Goal: Communication & Community: Share content

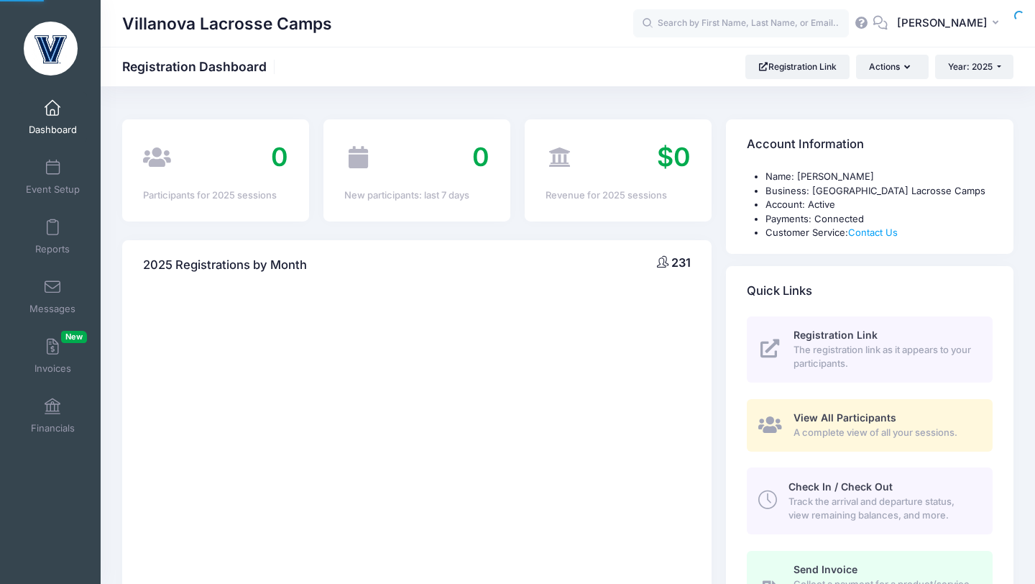
select select
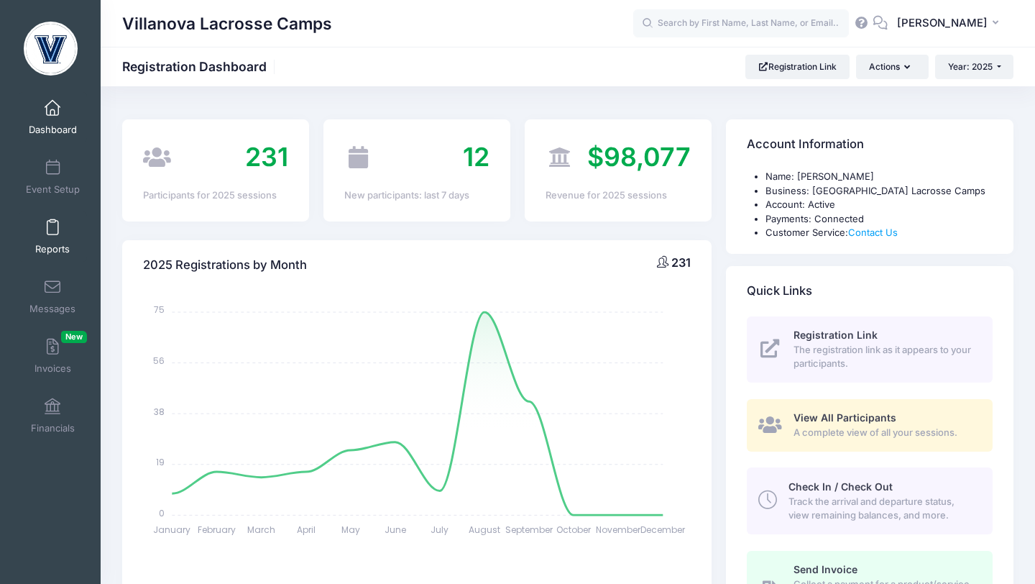
click at [50, 216] on link "Reports" at bounding box center [53, 236] width 68 height 50
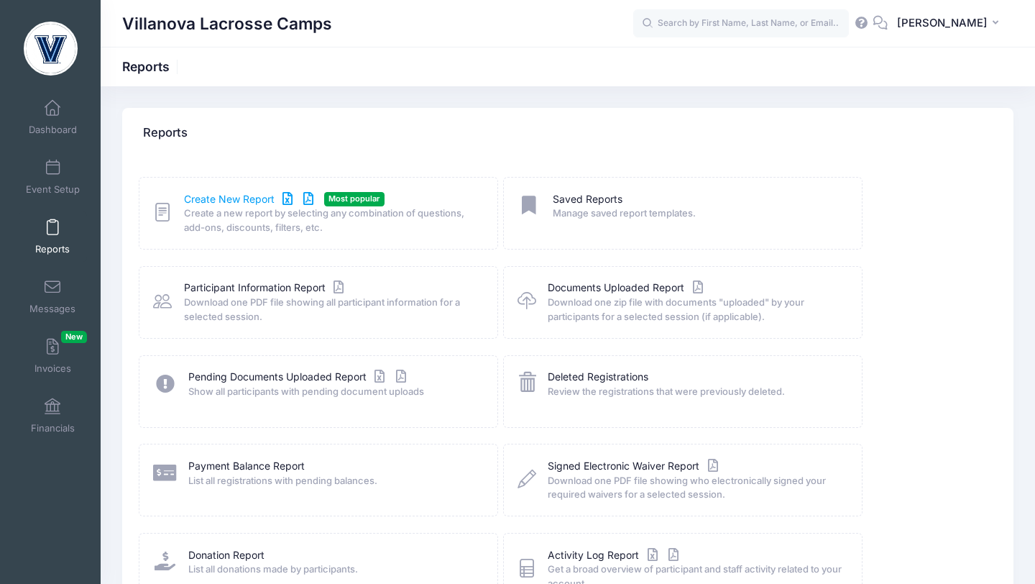
click at [219, 192] on link "Create New Report" at bounding box center [251, 199] width 134 height 15
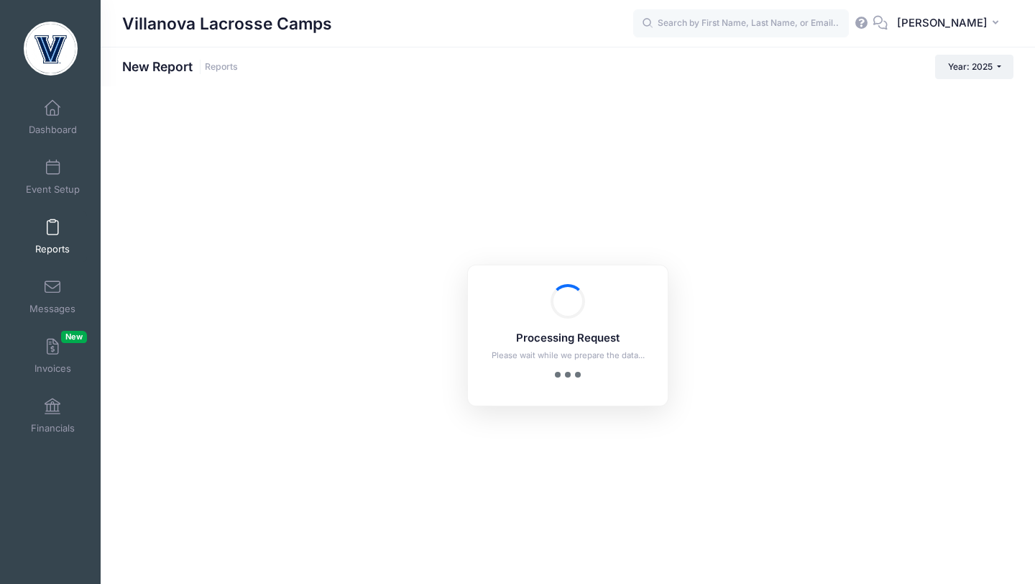
checkbox input "true"
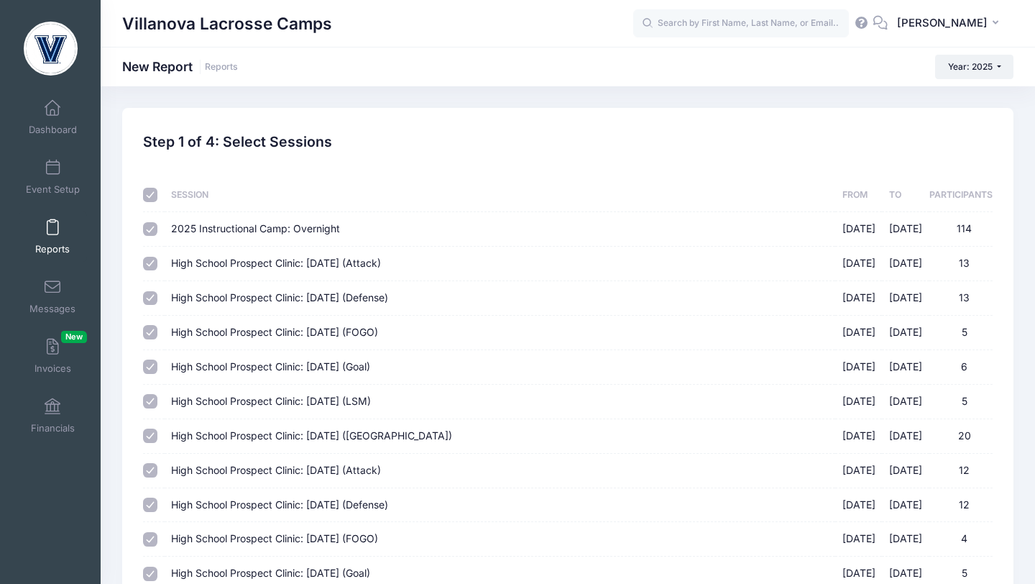
click at [152, 198] on input "checkbox" at bounding box center [150, 195] width 14 height 14
checkbox input "false"
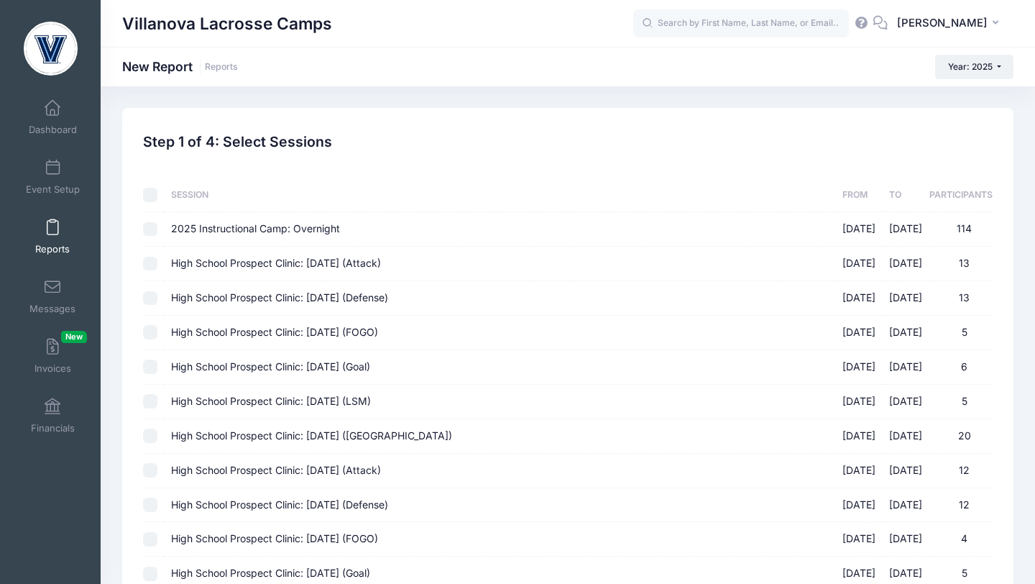
checkbox input "false"
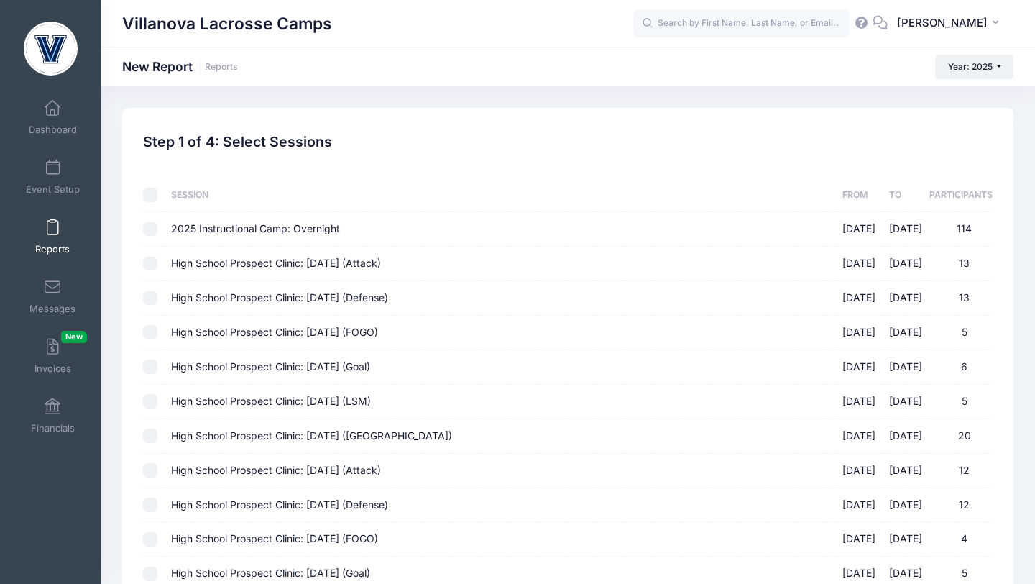
checkbox input "false"
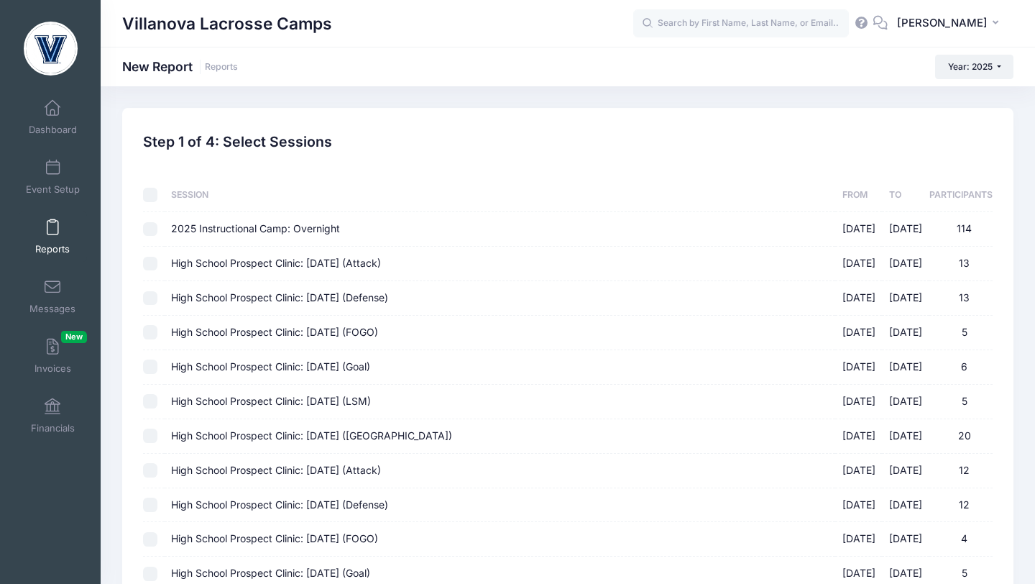
click at [147, 267] on input "High School Prospect Clinic: September 21 (Attack) 09/21/2025 - 09/21/2025 13" at bounding box center [150, 264] width 14 height 14
checkbox input "true"
click at [148, 300] on input "High School Prospect Clinic: September 21 (Defense) 09/21/2025 - 09/21/2025 13" at bounding box center [150, 298] width 14 height 14
checkbox input "true"
click at [150, 331] on input "High School Prospect Clinic: September 21 (FOGO) 09/21/2025 - 09/21/2025 5" at bounding box center [150, 332] width 14 height 14
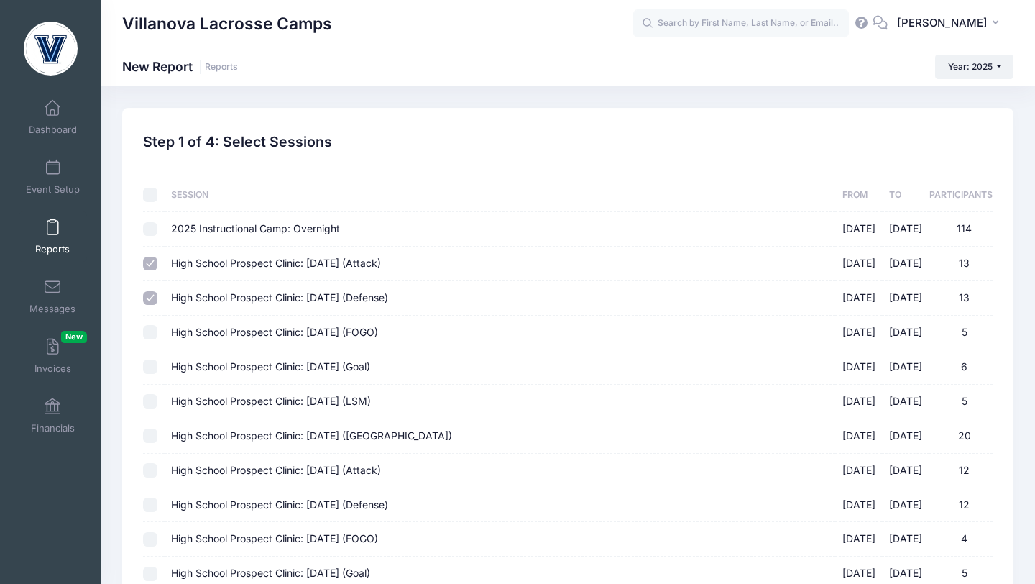
checkbox input "true"
click at [151, 360] on input "High School Prospect Clinic: September 21 (Goal) 09/21/2025 - 09/21/2025 6" at bounding box center [150, 367] width 14 height 14
checkbox input "true"
click at [151, 404] on input "High School Prospect Clinic: September 21 (LSM) 09/21/2025 - 09/21/2025 5" at bounding box center [150, 401] width 14 height 14
checkbox input "true"
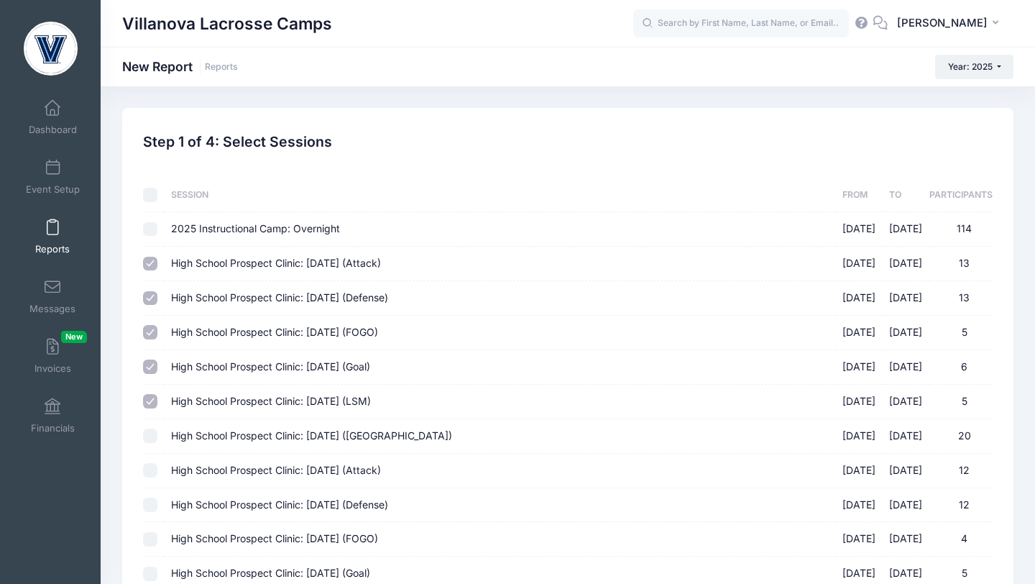
click at [151, 439] on input "High School Prospect Clinic: September 21 (Midfield) 09/21/2025 - 09/21/2025 20" at bounding box center [150, 436] width 14 height 14
checkbox input "true"
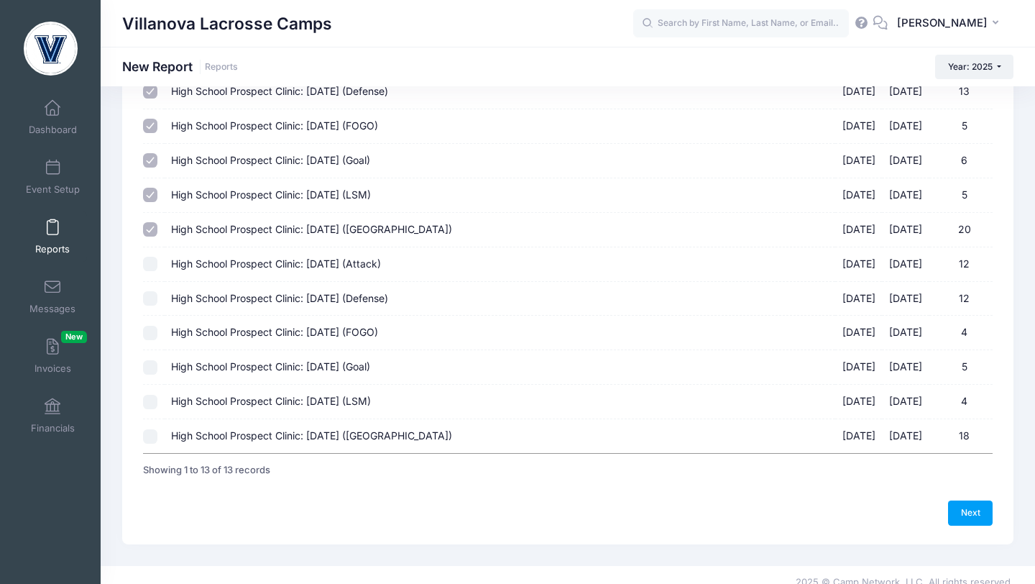
scroll to position [221, 0]
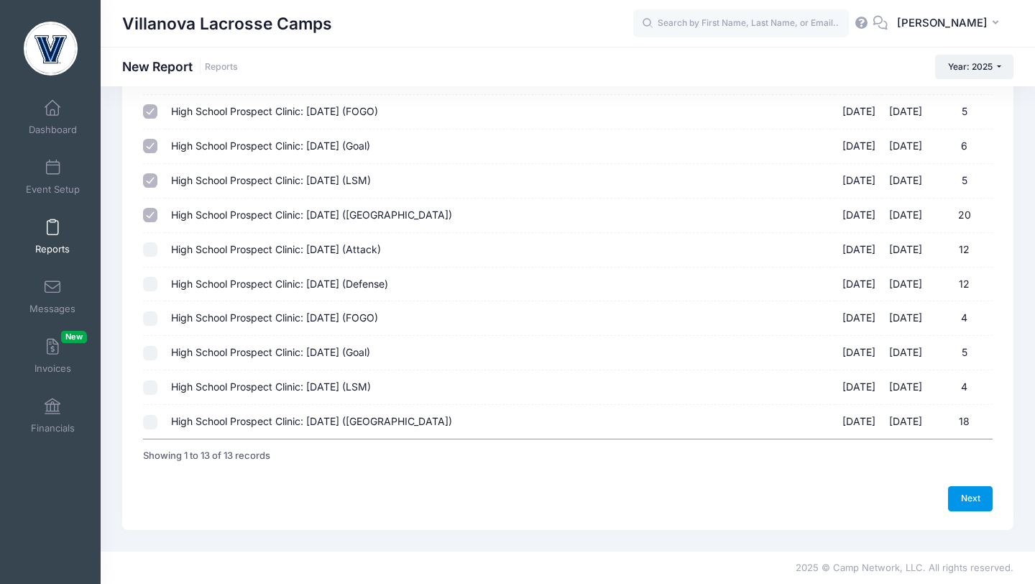
click at [967, 498] on link "Next" at bounding box center [970, 498] width 45 height 24
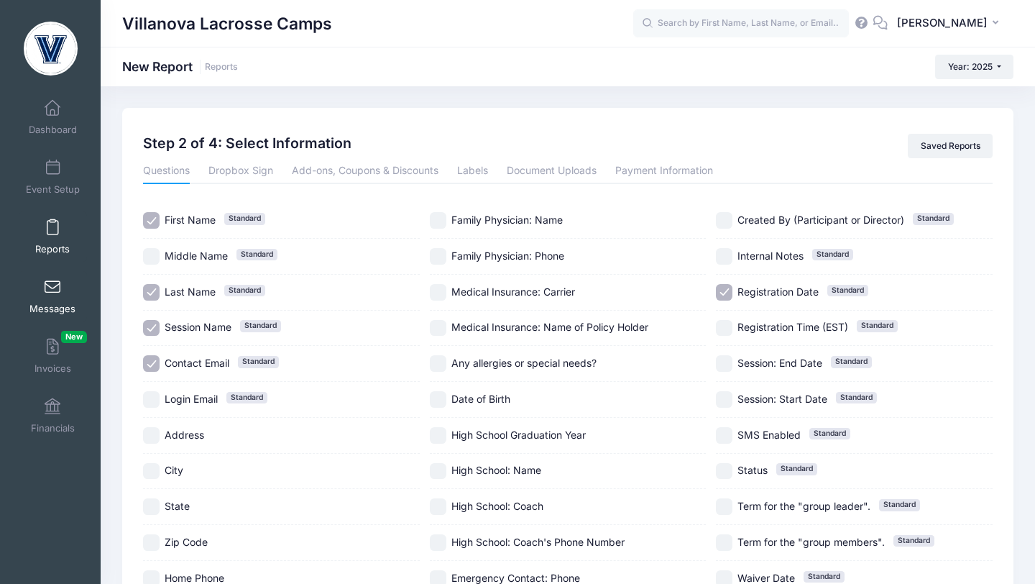
click at [52, 287] on span at bounding box center [52, 288] width 0 height 16
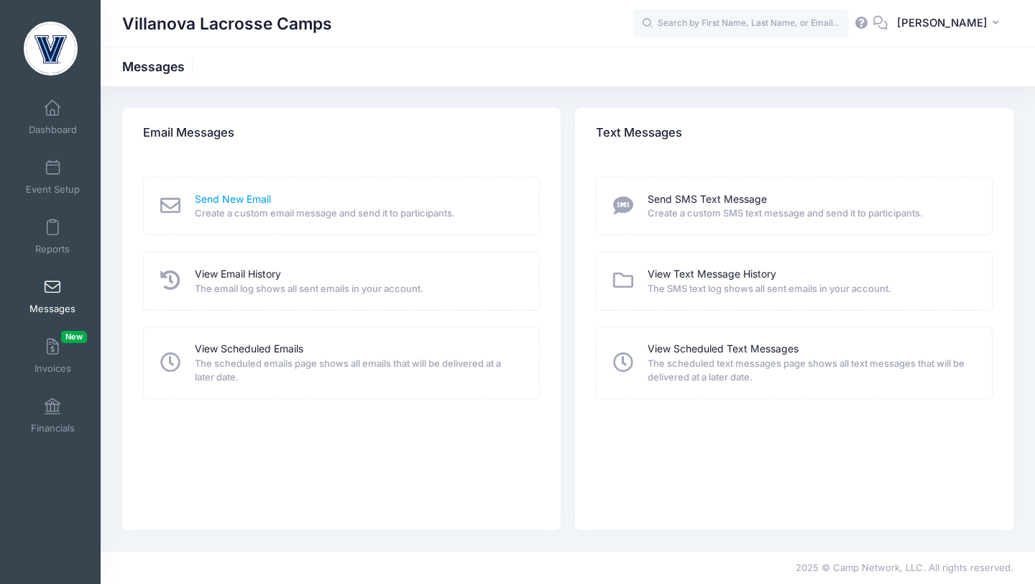
click at [211, 196] on link "Send New Email" at bounding box center [233, 199] width 76 height 15
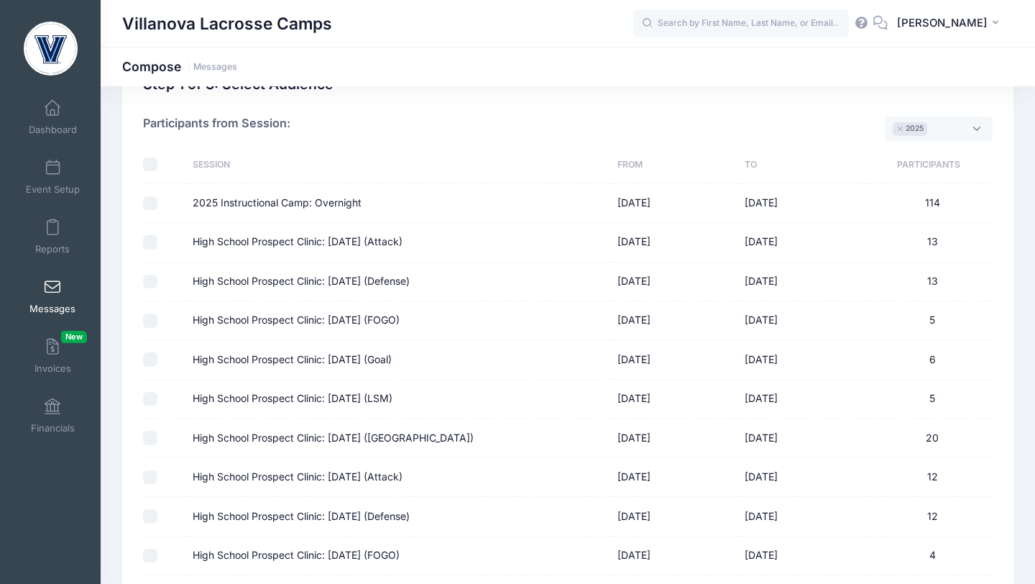
scroll to position [77, 0]
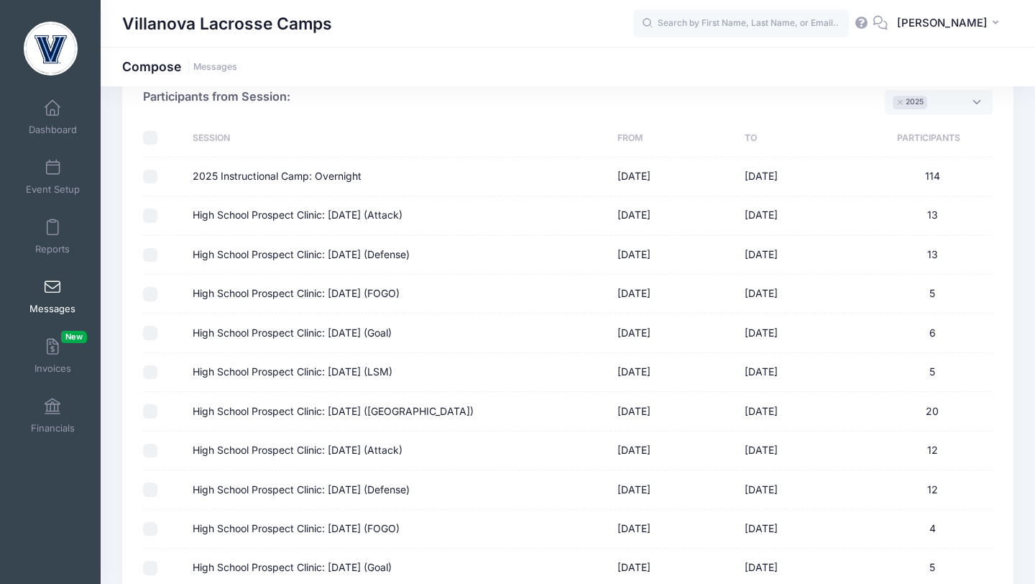
click at [152, 219] on input "High School Prospect Clinic: September 21 (Attack)" at bounding box center [150, 216] width 14 height 14
checkbox input "true"
click at [152, 254] on input "High School Prospect Clinic: September 21 (Defense)" at bounding box center [150, 255] width 14 height 14
checkbox input "true"
click at [152, 297] on input "High School Prospect Clinic: September 21 (FOGO)" at bounding box center [150, 294] width 14 height 14
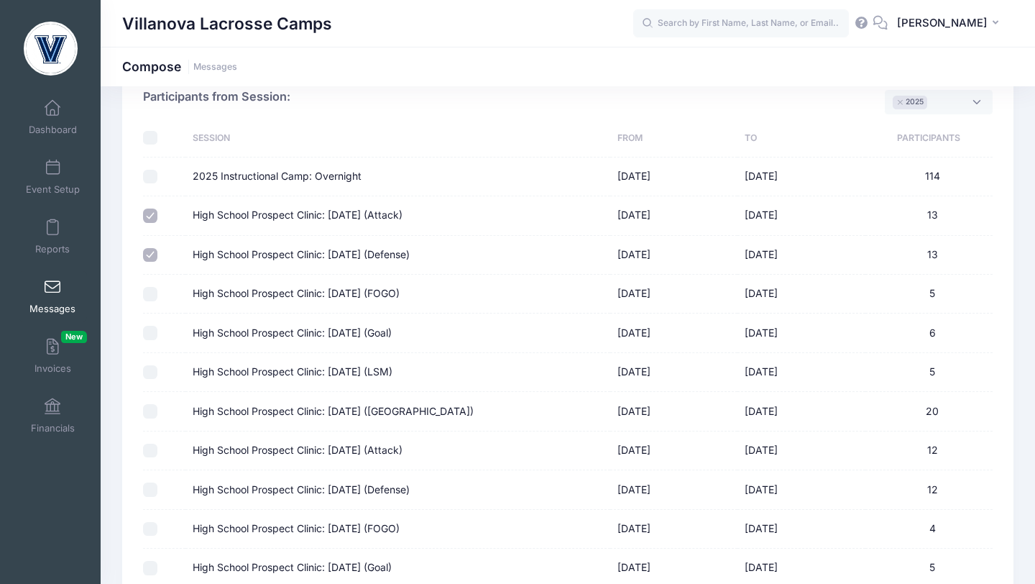
checkbox input "true"
click at [152, 332] on input "High School Prospect Clinic: September 21 (Goal)" at bounding box center [150, 333] width 14 height 14
checkbox input "true"
click at [149, 374] on input "High School Prospect Clinic: September 21 (LSM)" at bounding box center [150, 372] width 14 height 14
checkbox input "true"
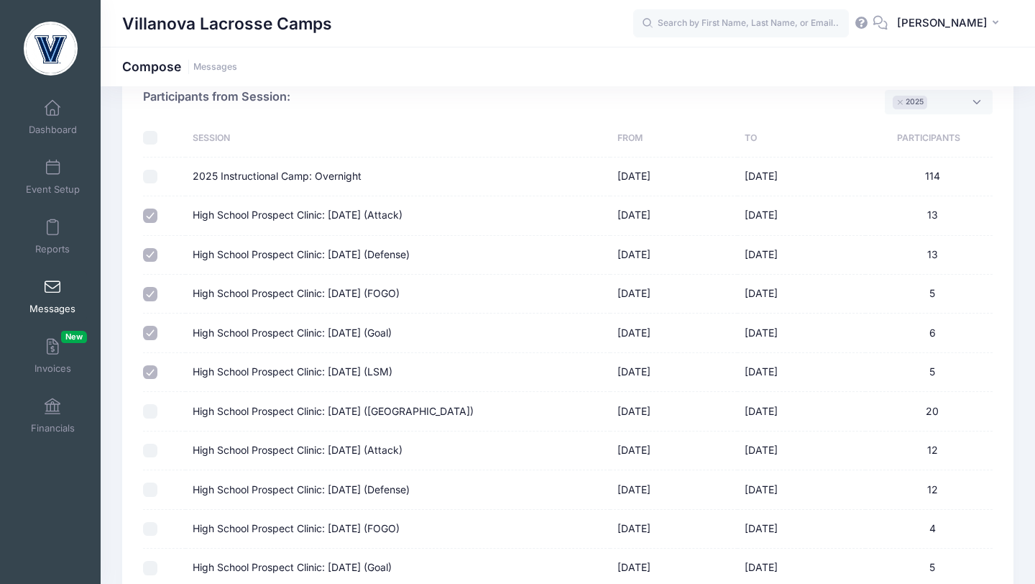
click at [150, 408] on input "High School Prospect Clinic: September 21 (Midfield)" at bounding box center [150, 411] width 14 height 14
checkbox input "true"
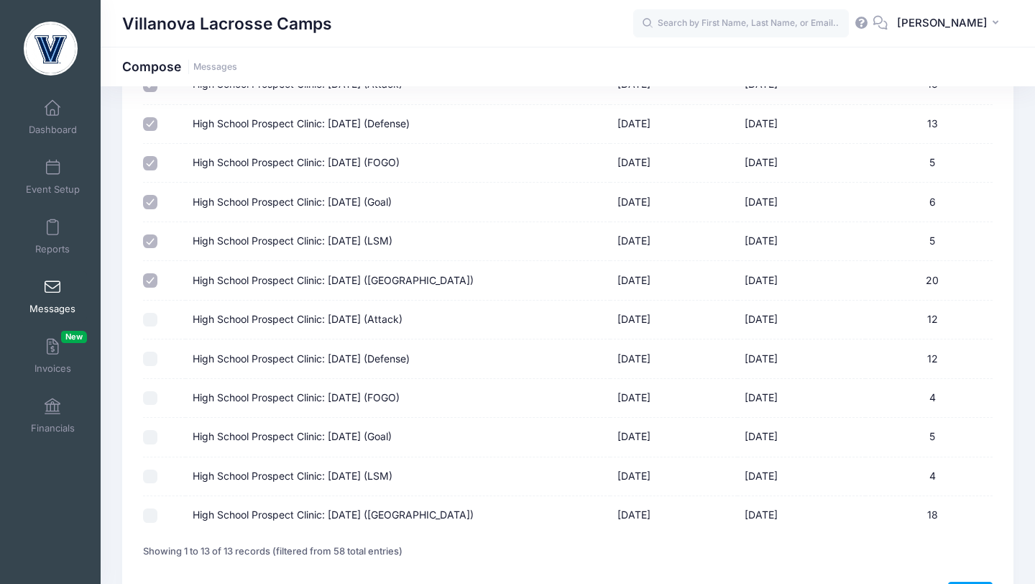
scroll to position [303, 0]
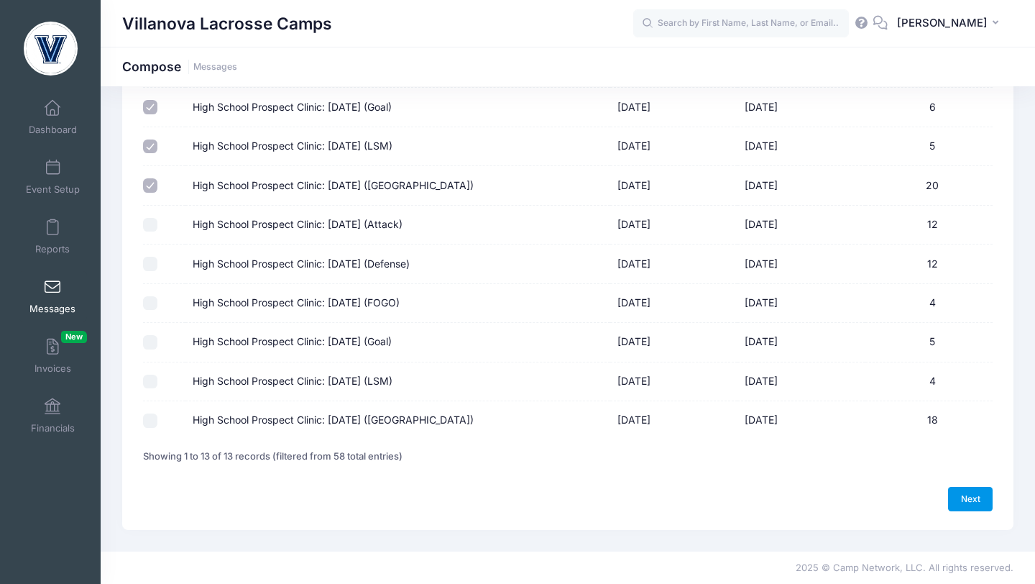
click at [956, 496] on link "Next" at bounding box center [970, 499] width 45 height 24
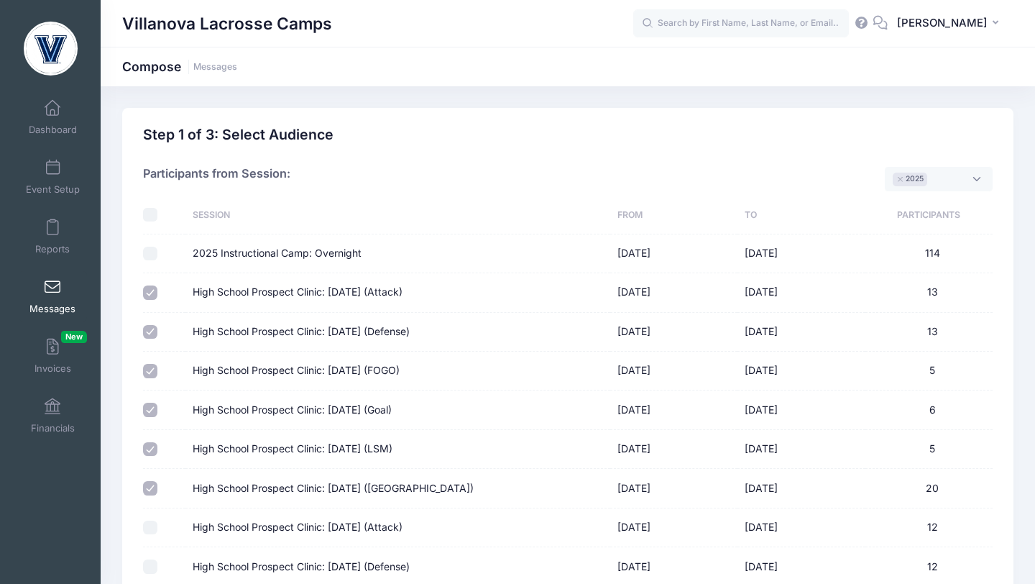
select select "50"
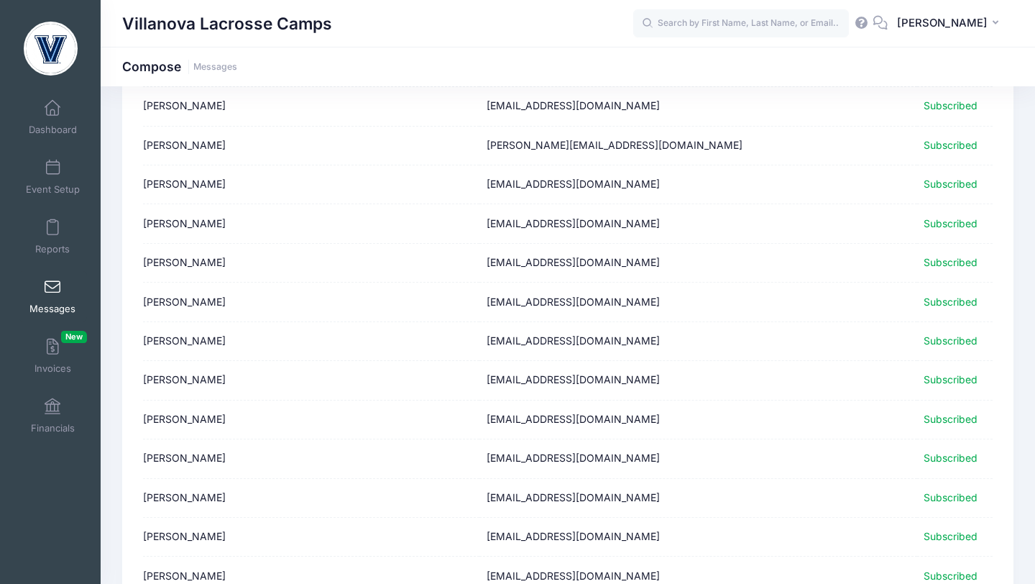
scroll to position [1744, 0]
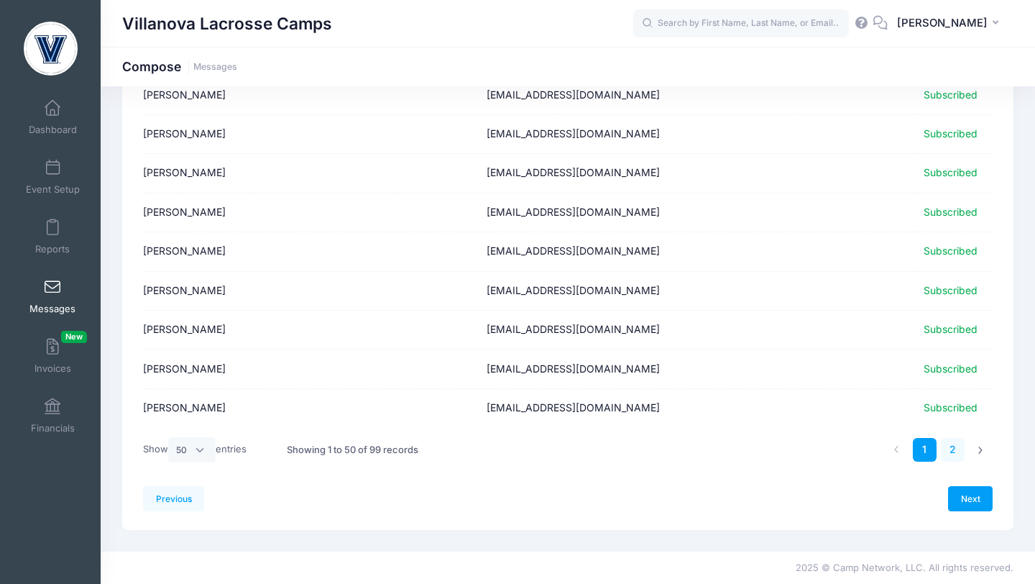
click at [953, 447] on link "2" at bounding box center [953, 450] width 24 height 24
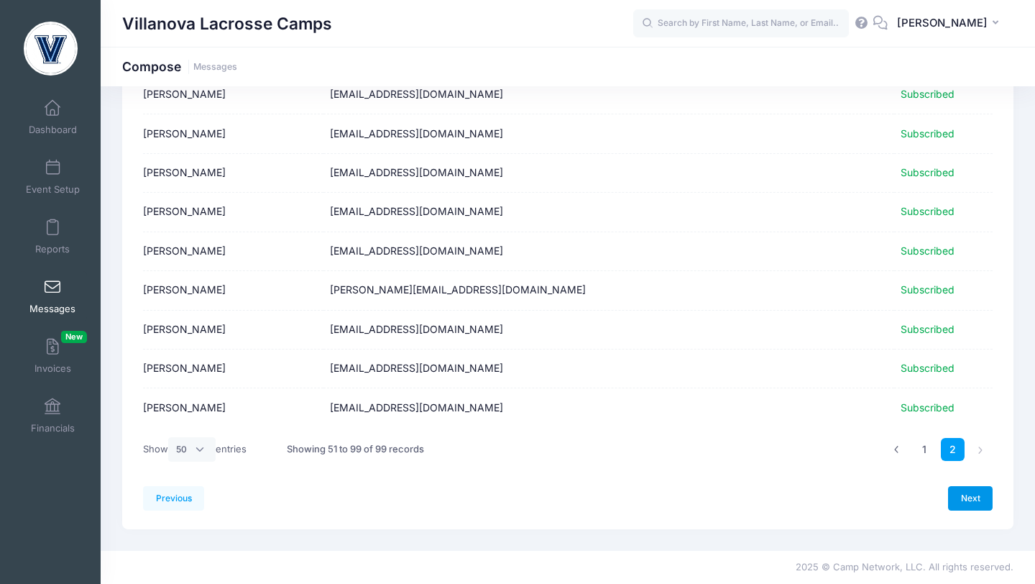
click at [968, 499] on link "Next" at bounding box center [970, 498] width 45 height 24
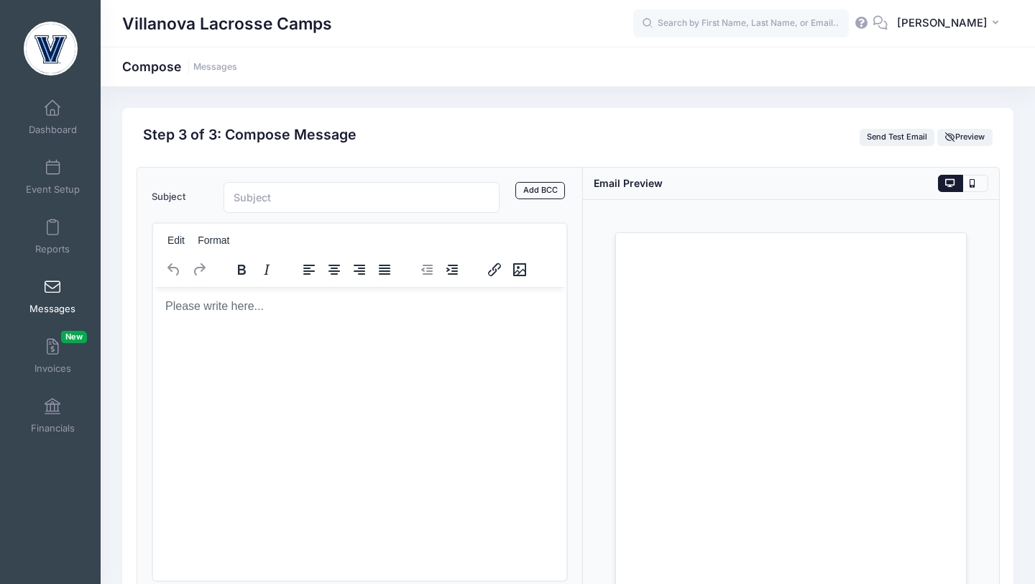
scroll to position [0, 0]
click at [359, 192] on input "Subject" at bounding box center [362, 197] width 276 height 31
type input "Villanova Clinic [DATE]"
click at [277, 301] on p "Rich Text Area. Press ALT-0 for help." at bounding box center [359, 306] width 390 height 16
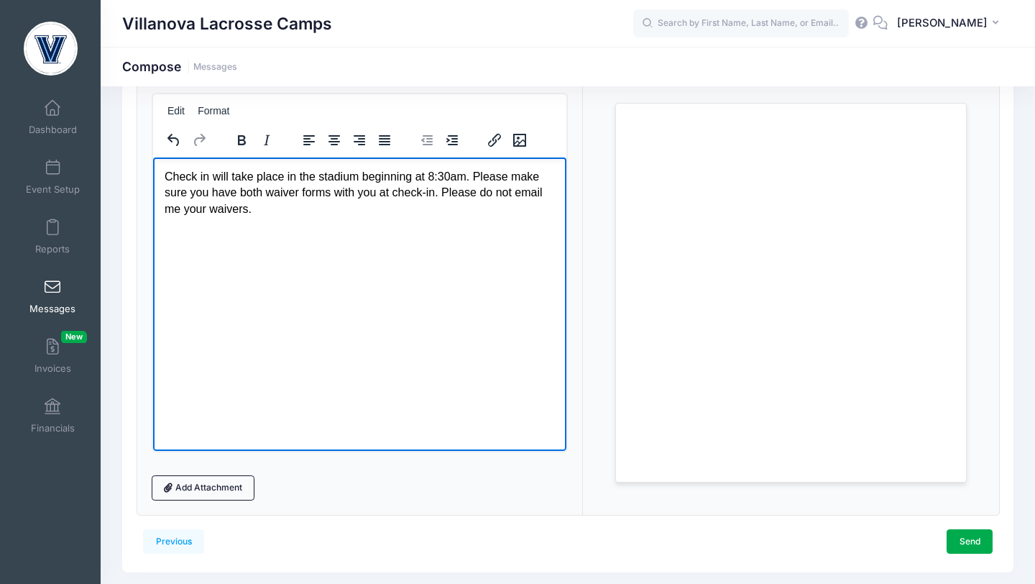
scroll to position [173, 0]
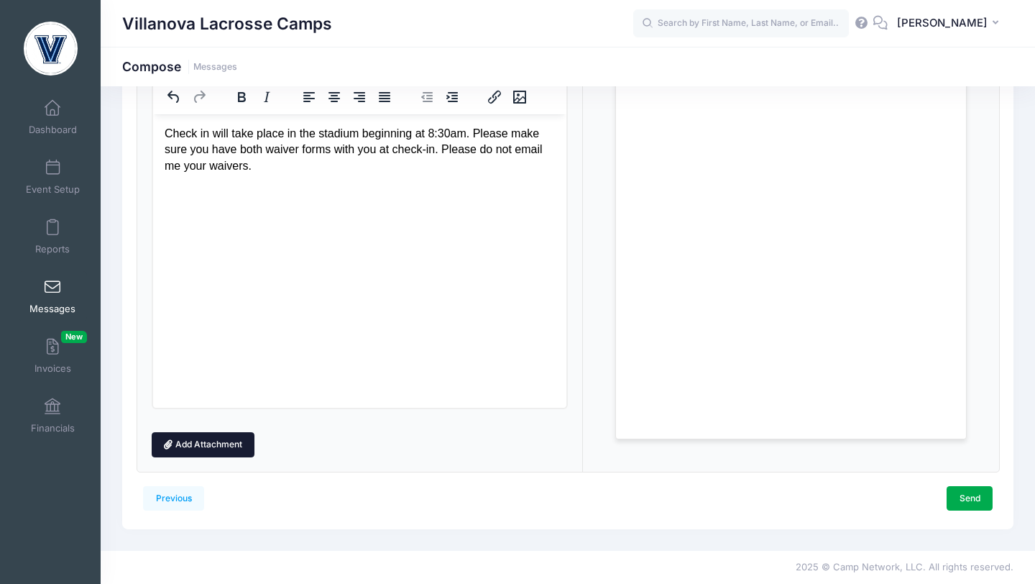
click at [227, 440] on link "Add Attachment" at bounding box center [204, 444] width 104 height 24
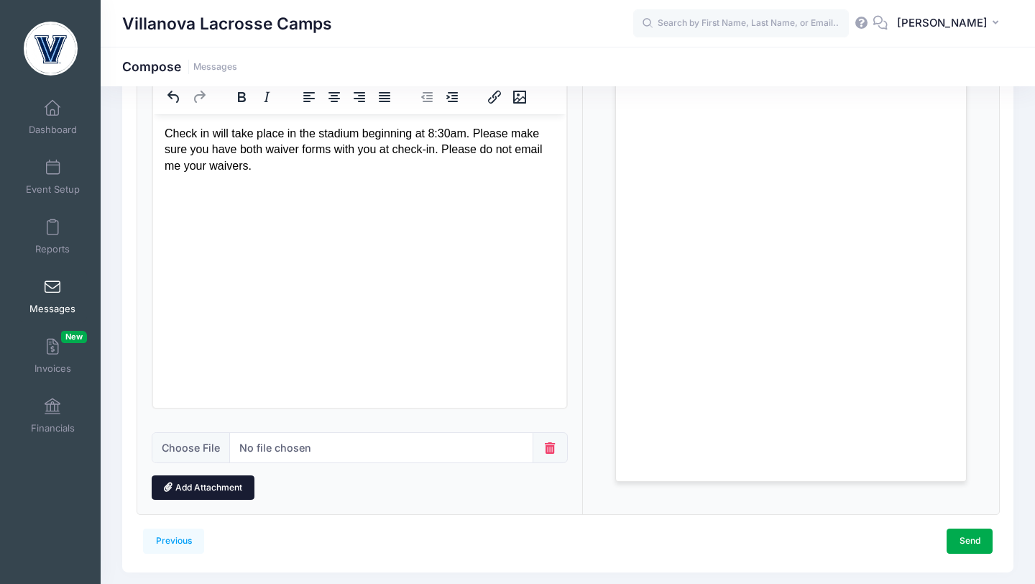
click at [224, 487] on link "Add Attachment" at bounding box center [204, 487] width 104 height 24
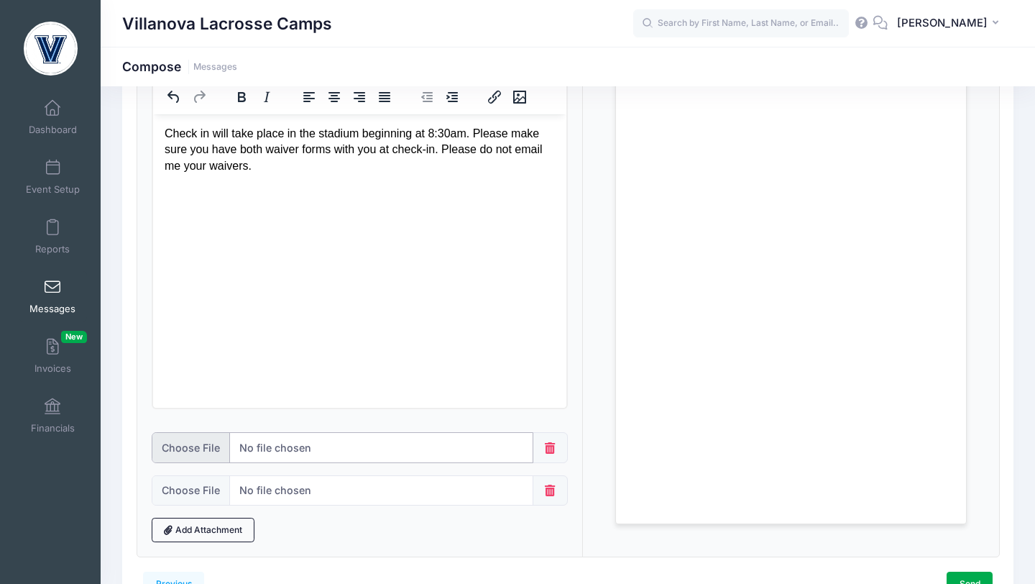
click at [493, 442] on input "file" at bounding box center [343, 447] width 383 height 31
type input "C:\fakepath\2025_exhibit_c.pdf"
click at [407, 497] on input "file" at bounding box center [343, 490] width 383 height 31
type input "C:\fakepath\MCC Waiver Form .pdf"
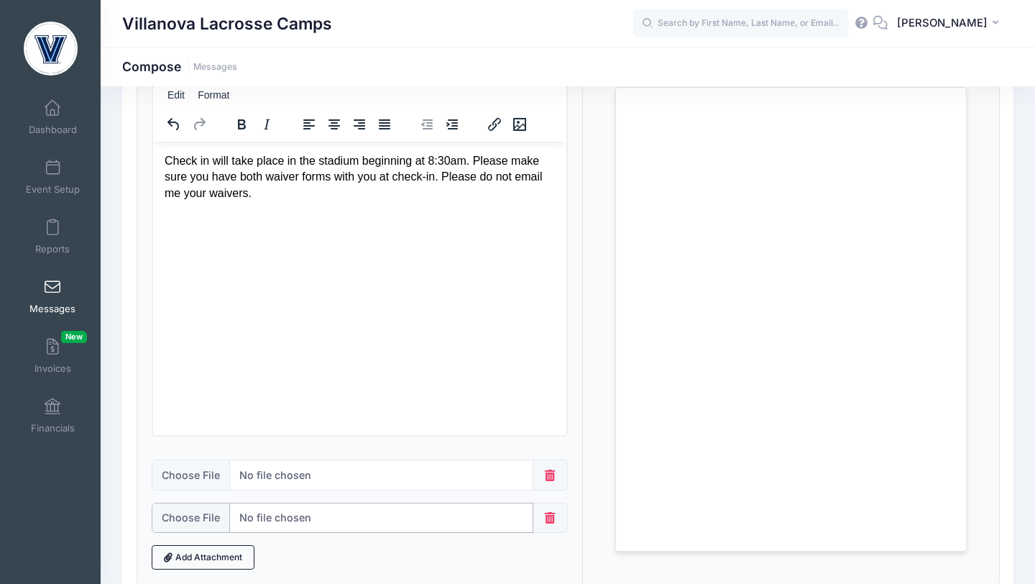
scroll to position [87, 0]
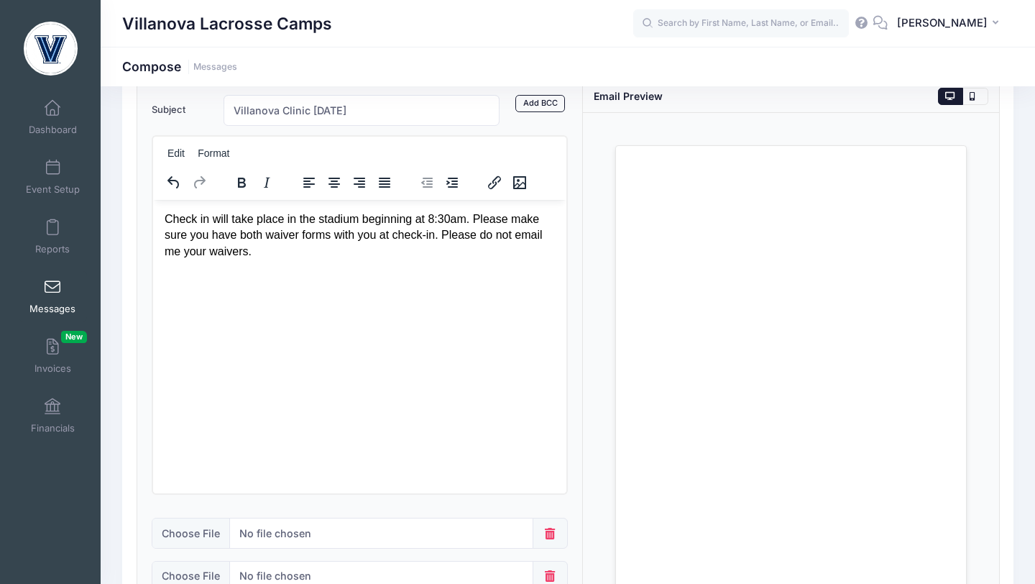
click at [321, 217] on p "Check in will take place in the stadium beginning at 8:30am. Please make sure y…" at bounding box center [359, 235] width 390 height 48
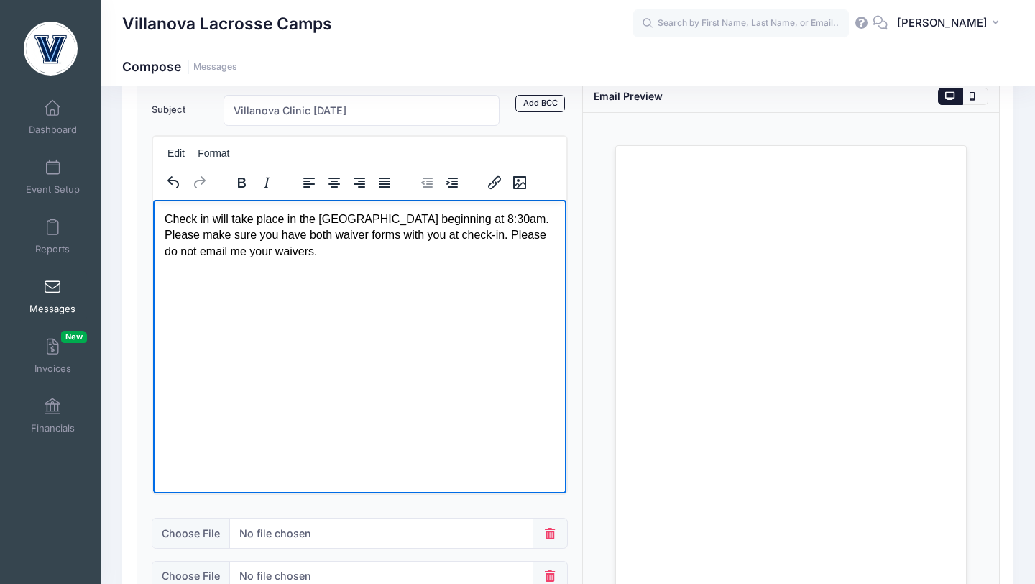
click at [532, 219] on p "Check in will take place in the Villanova Stadium beginning at 8:30am. Please m…" at bounding box center [359, 235] width 390 height 48
click at [532, 222] on p "Check in will take place in the Villanova Stadium beginning at 8:30am. parking …" at bounding box center [359, 235] width 390 height 48
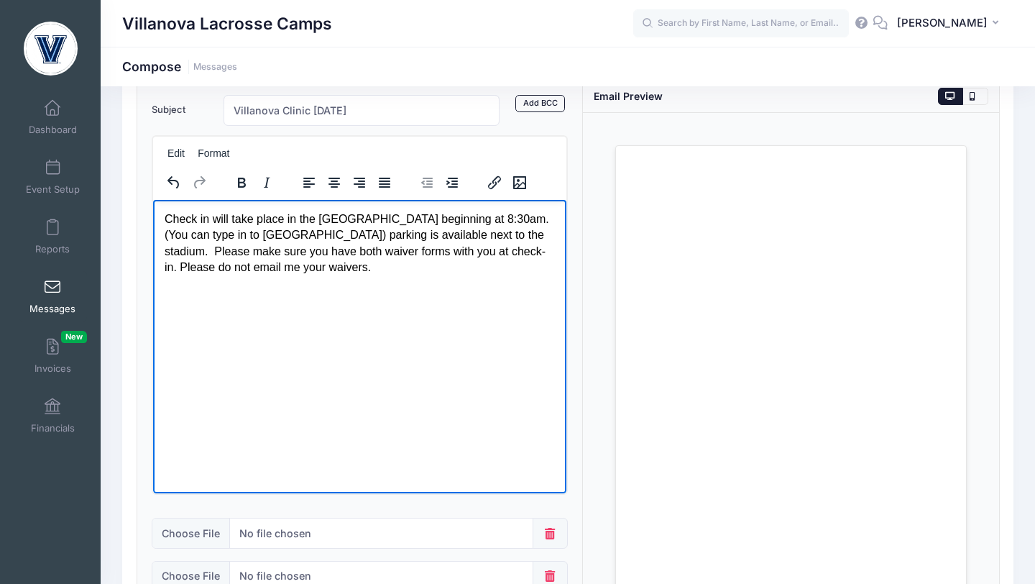
click at [376, 244] on p "Check in will take place in the Villanova Stadium beginning at 8:30am. (You can…" at bounding box center [359, 243] width 390 height 65
click at [375, 239] on p "Check in will take place in the Villanova Stadium beginning at 8:30am. (You can…" at bounding box center [359, 243] width 390 height 65
click at [533, 221] on p "Check in will take place in the Villanova Stadium beginning at 8:30am. (You can…" at bounding box center [359, 243] width 390 height 65
click at [464, 270] on p "Check in will take place in the Villanova Stadium beginning at 8:30am. (for dir…" at bounding box center [359, 243] width 390 height 65
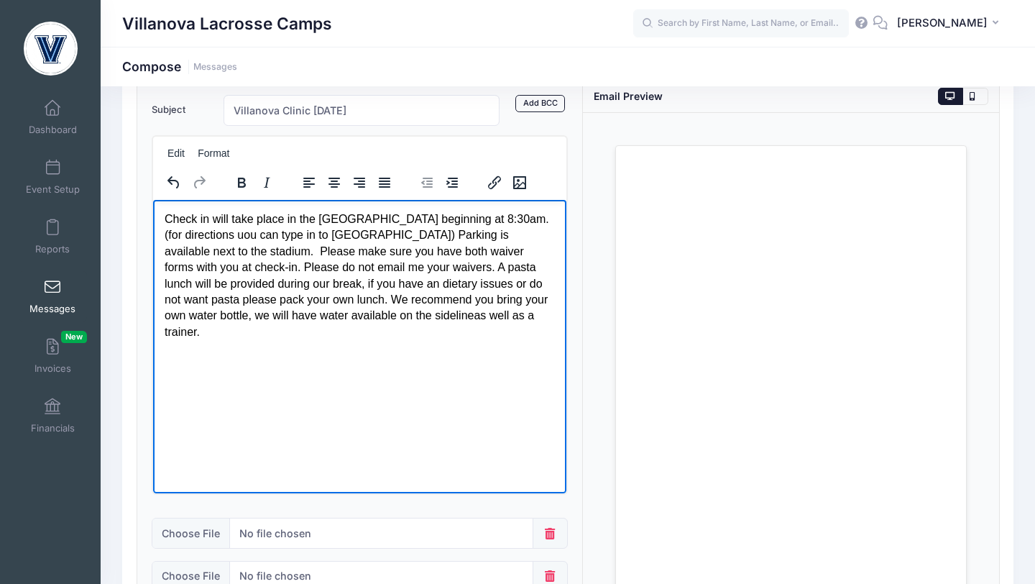
click at [222, 236] on p "Check in will take place in the Villanova Stadium beginning at 8:30am. (for dir…" at bounding box center [359, 275] width 390 height 129
click at [449, 285] on p "Check in will take place in the Villanova Stadium beginning at 8:30am. (for dir…" at bounding box center [359, 275] width 390 height 129
click at [468, 317] on p "Check in will take place in the Villanova Stadium beginning at 8:30am. (for dir…" at bounding box center [359, 275] width 390 height 129
click at [324, 331] on p "Check in will take place in the Villanova Stadium beginning at 8:30am. (for dir…" at bounding box center [359, 275] width 390 height 129
click at [202, 360] on p "8:30am Check-in" at bounding box center [359, 359] width 390 height 16
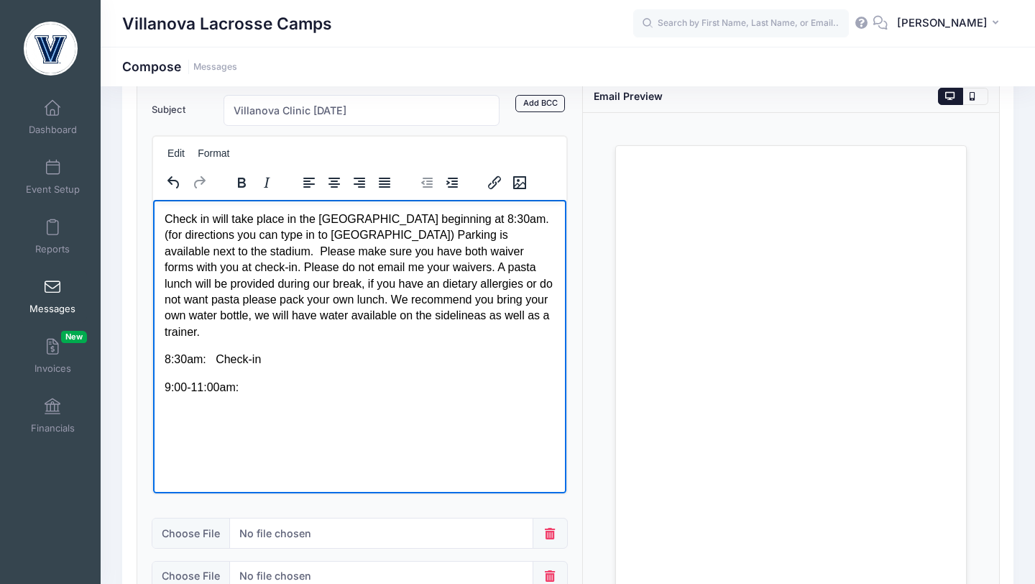
click at [265, 384] on p "9:00-11:00am:" at bounding box center [359, 387] width 390 height 16
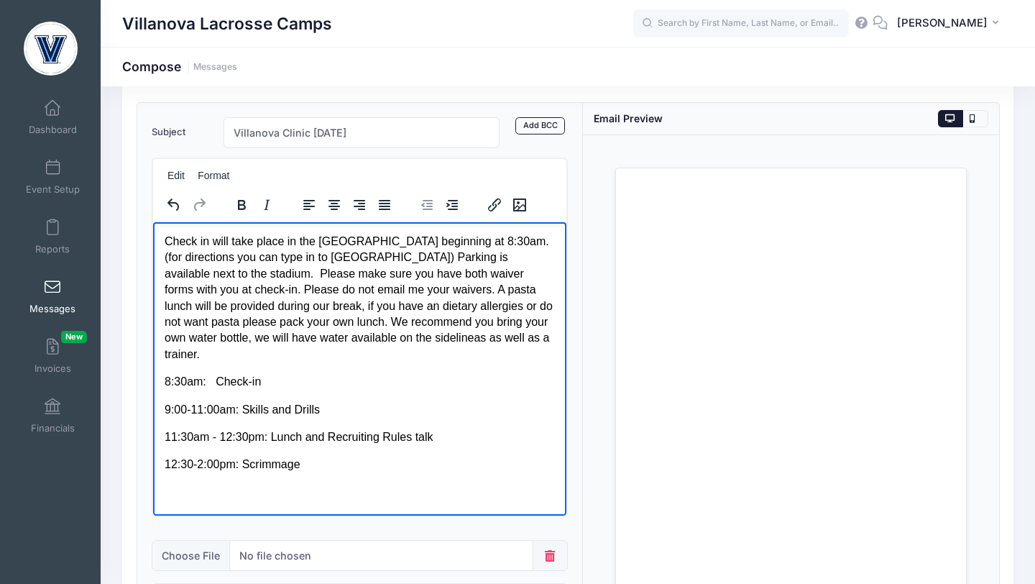
scroll to position [63, 0]
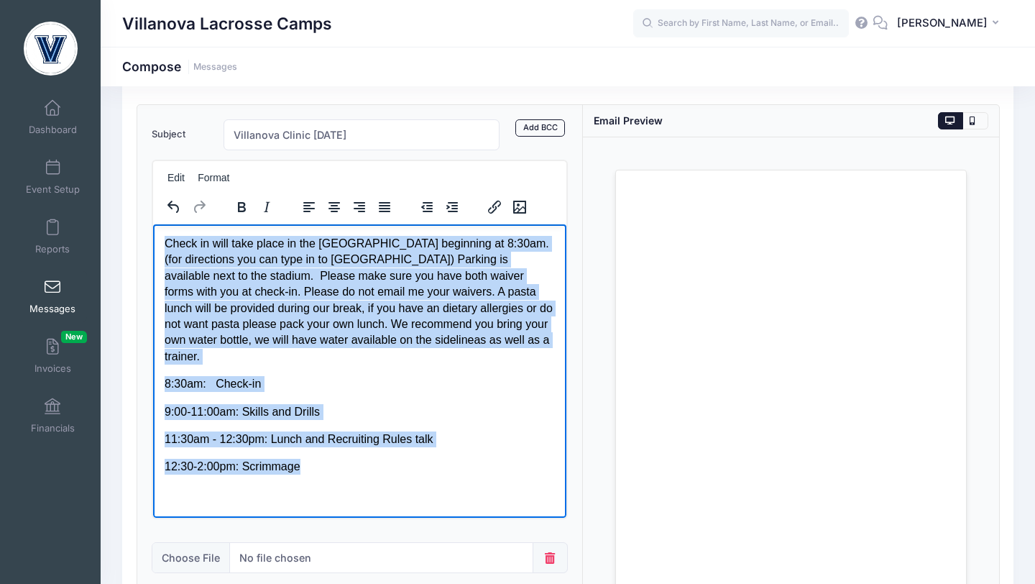
drag, startPoint x: 307, startPoint y: 458, endPoint x: 162, endPoint y: 244, distance: 258.4
click at [162, 244] on html "Check in will take place in the Villanova Stadium beginning at 8:30am. (for dir…" at bounding box center [358, 355] width 413 height 262
copy body "Check in will take place in the Villanova Stadium beginning at 8:30am. (for dir…"
click at [436, 411] on p "9:00-11:00am: Skills and Drills" at bounding box center [359, 411] width 390 height 16
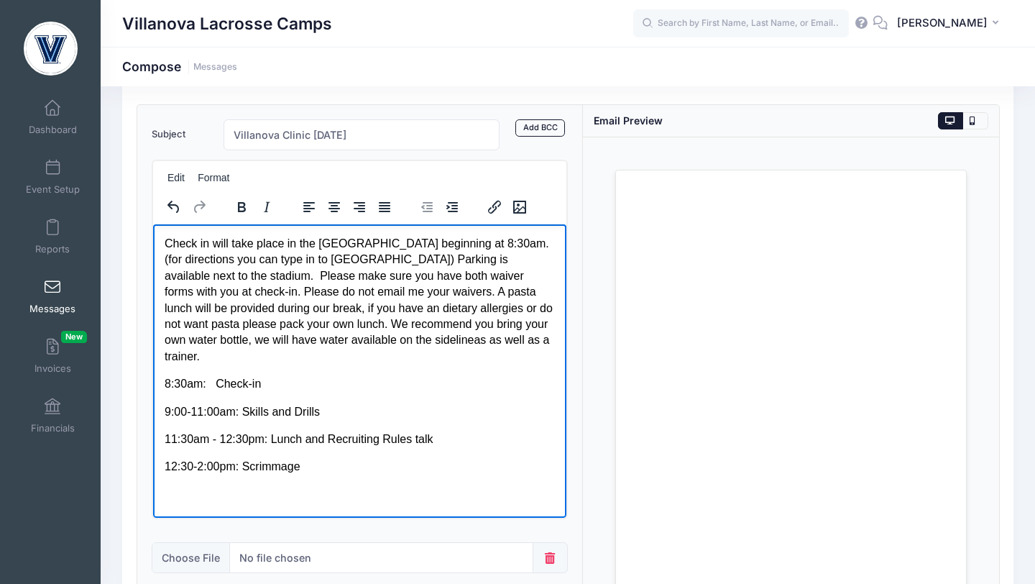
click at [235, 343] on p "Check in will take place in the Villanova Stadium beginning at 8:30am. (for dir…" at bounding box center [359, 299] width 390 height 129
click at [456, 339] on p "Check in will take place in the Villanova Stadium beginning at 8:30am. (for dir…" at bounding box center [359, 299] width 390 height 129
click at [378, 310] on p "Check in will take place in the Villanova Stadium beginning at 8:30am. (for dir…" at bounding box center [359, 299] width 390 height 129
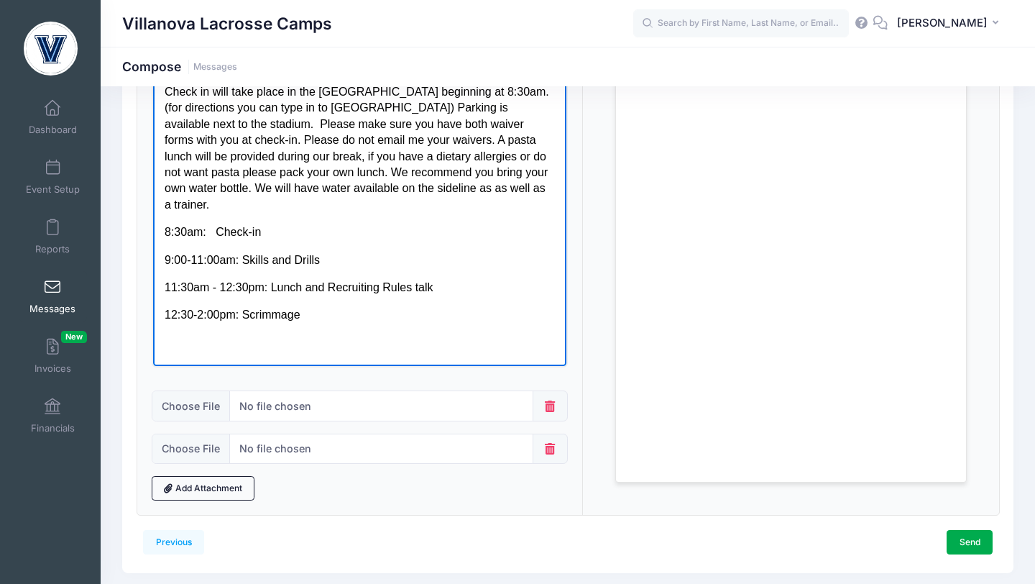
scroll to position [197, 0]
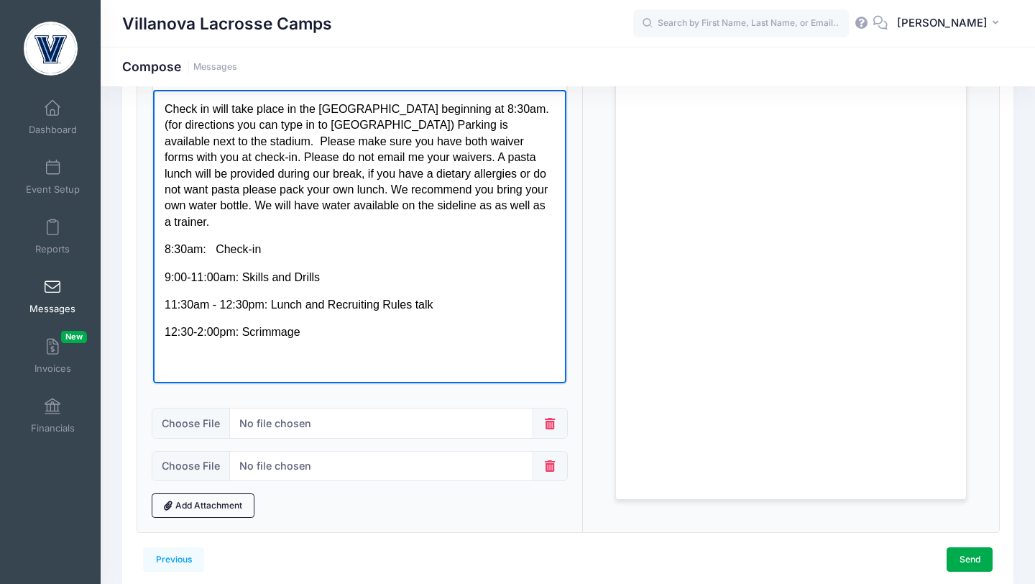
click at [251, 154] on p "Check in will take place in the Villanova Stadium beginning at 8:30am. (for dir…" at bounding box center [359, 165] width 390 height 129
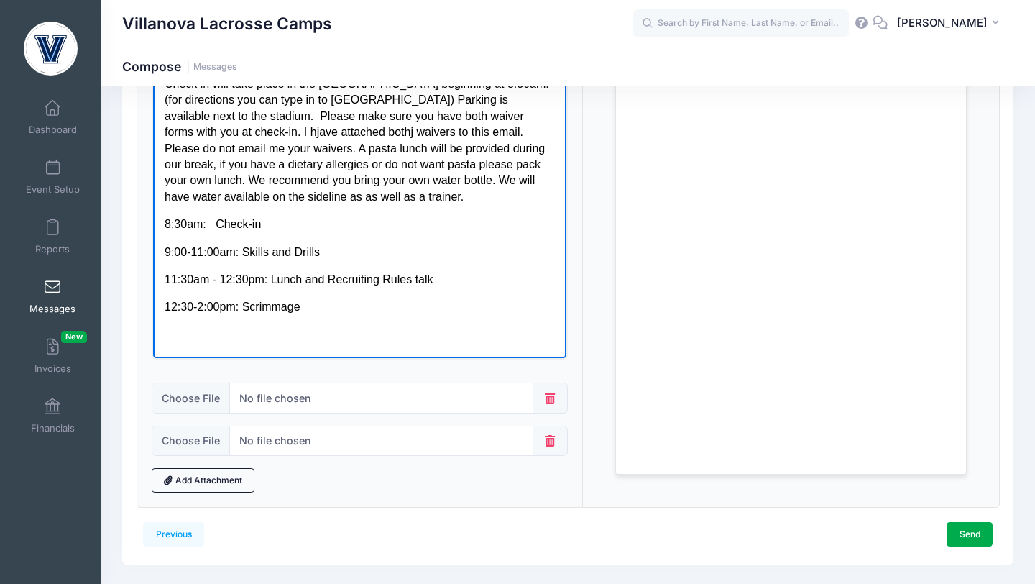
scroll to position [228, 0]
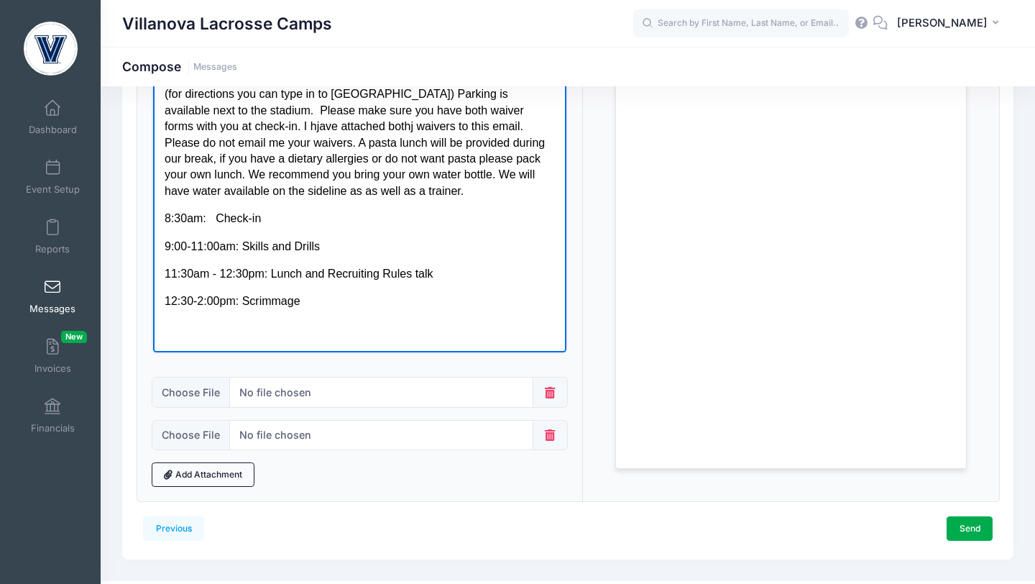
click at [370, 310] on html "Check in will take place in the Villanova Stadium beginning at 8:30am. (for dir…" at bounding box center [358, 189] width 413 height 262
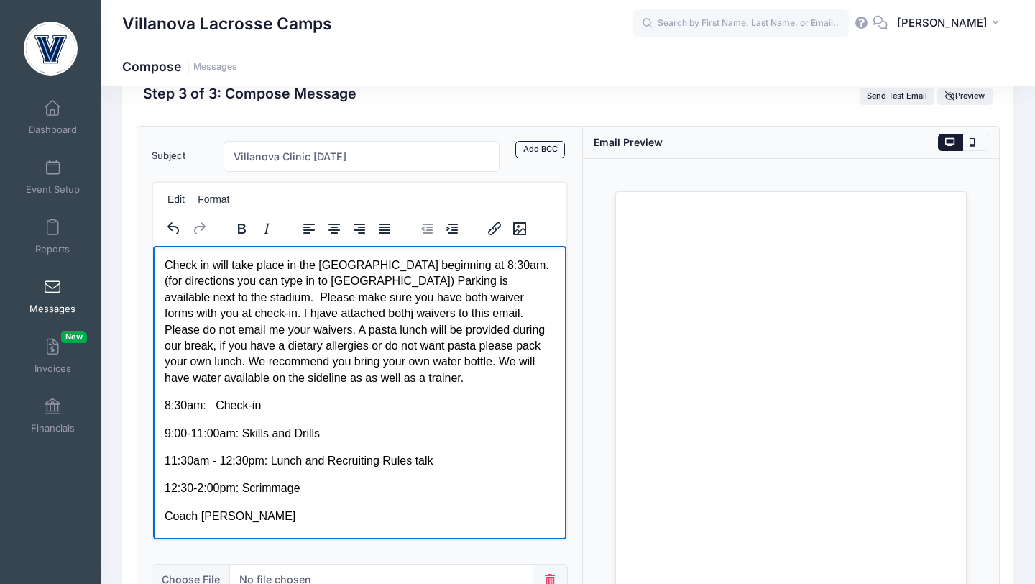
scroll to position [0, 0]
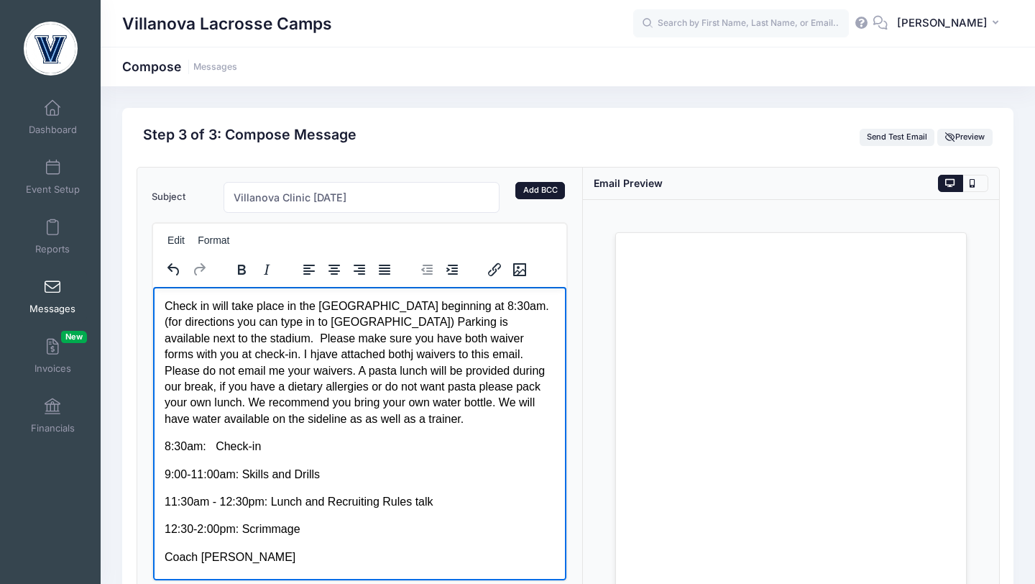
click at [537, 196] on link "Add BCC" at bounding box center [541, 190] width 50 height 17
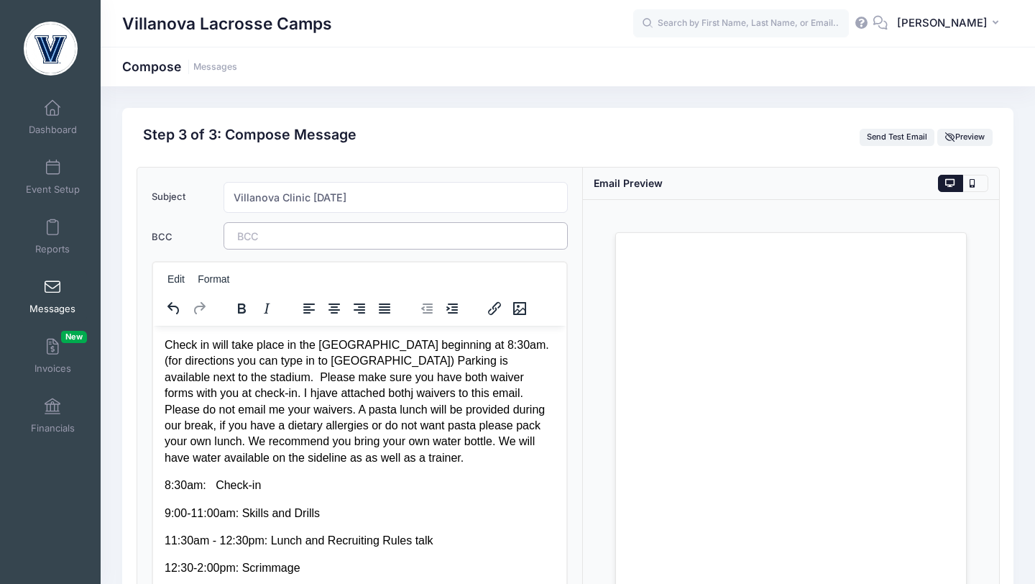
click at [422, 238] on tags "​" at bounding box center [396, 235] width 344 height 27
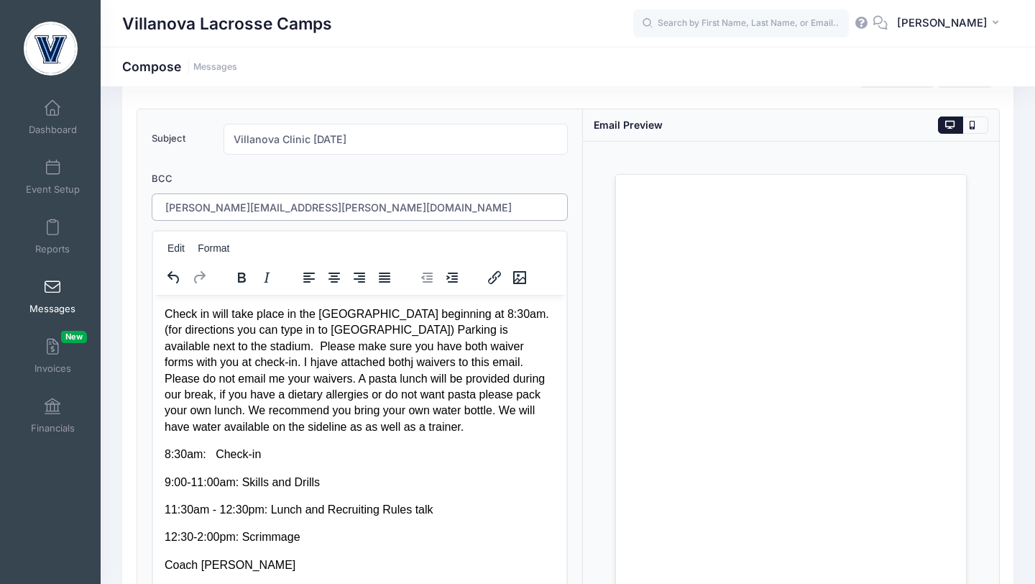
scroll to position [66, 0]
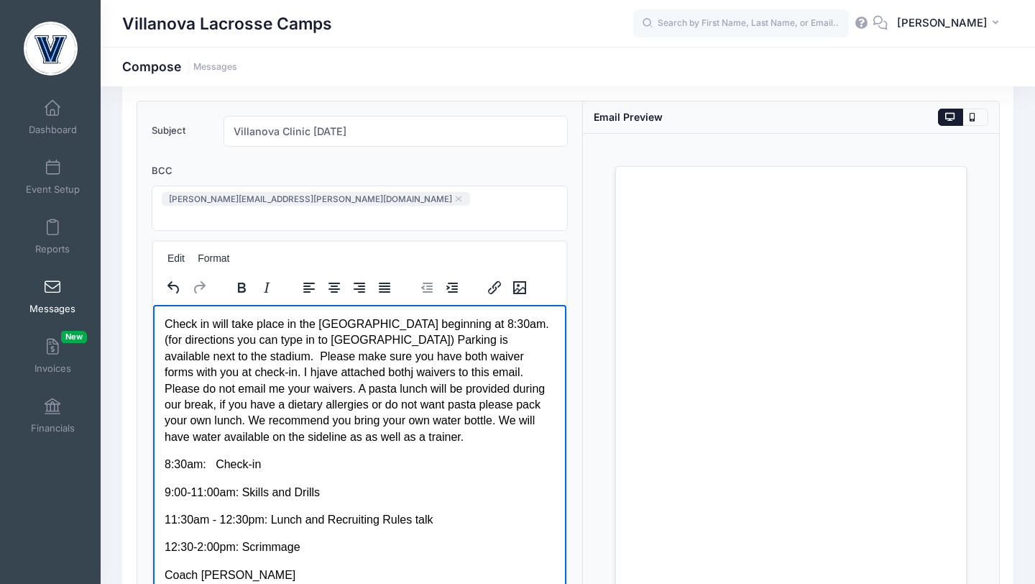
click at [265, 374] on p "Check in will take place in the Villanova Stadium beginning at 8:30am. (for dir…" at bounding box center [359, 380] width 390 height 129
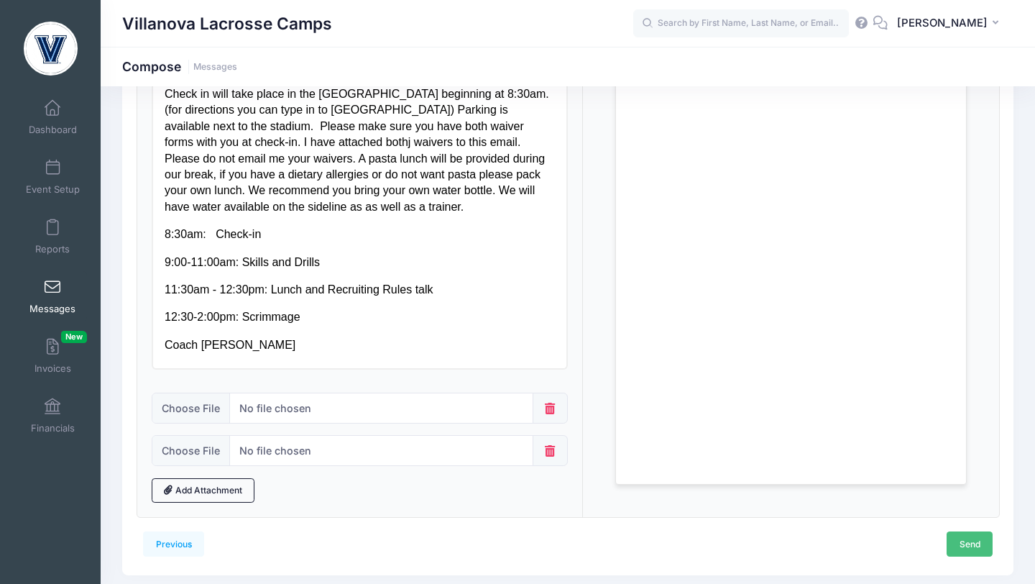
click at [966, 531] on link "Send" at bounding box center [970, 543] width 46 height 24
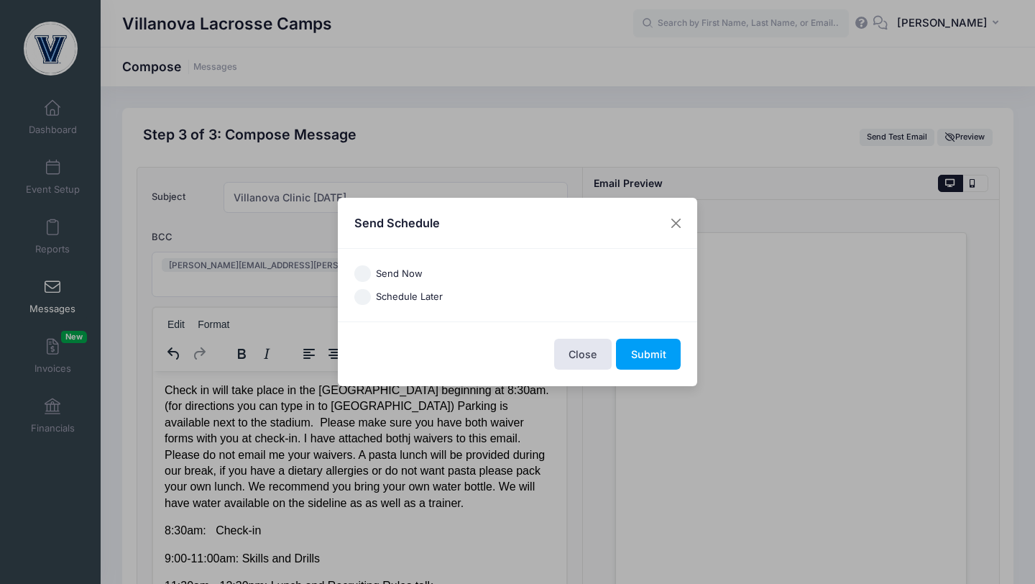
click at [366, 298] on input "Schedule Later" at bounding box center [362, 297] width 17 height 17
radio input "true"
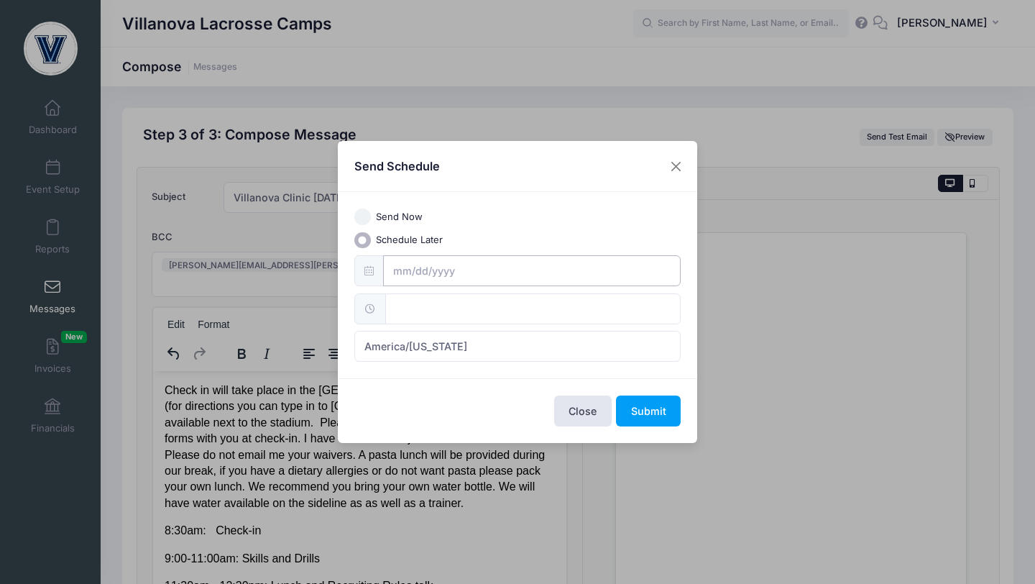
click at [405, 276] on input "text" at bounding box center [532, 270] width 298 height 31
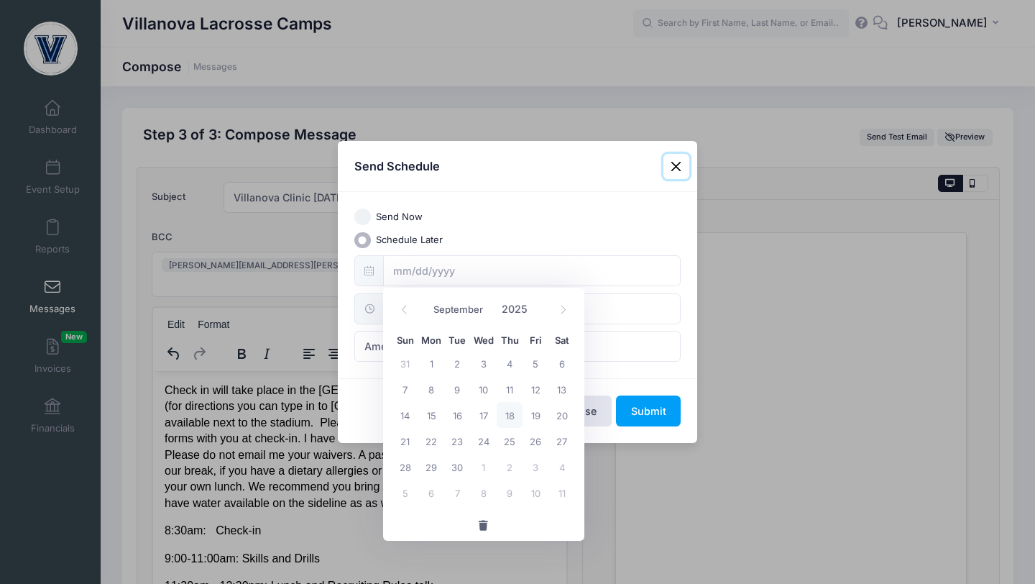
click at [507, 418] on span "18" at bounding box center [510, 415] width 26 height 26
type input "09/18/2025"
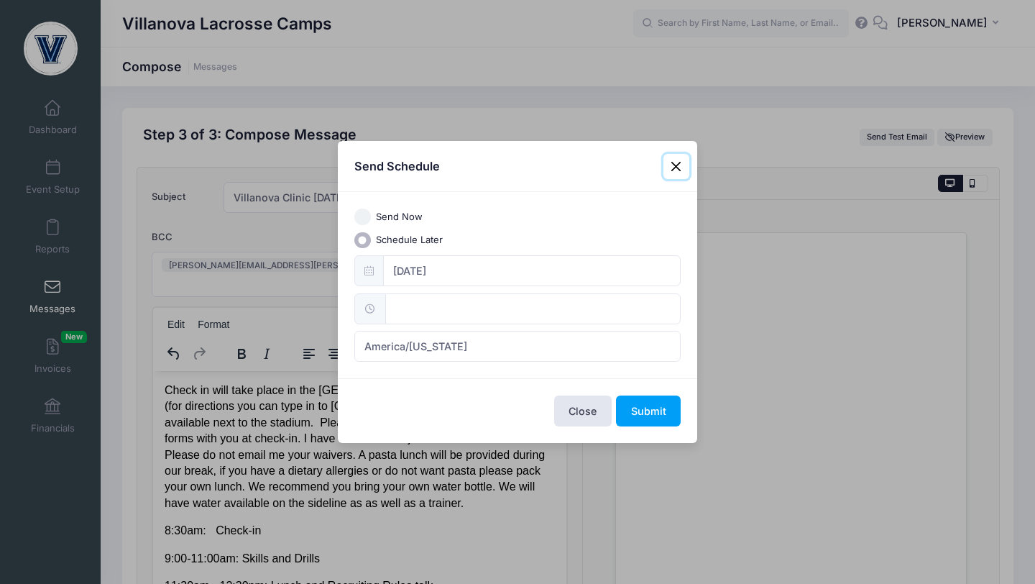
type input "12:00"
click at [448, 313] on input "12:00" at bounding box center [533, 308] width 296 height 31
click at [631, 413] on button "Submit" at bounding box center [648, 410] width 65 height 31
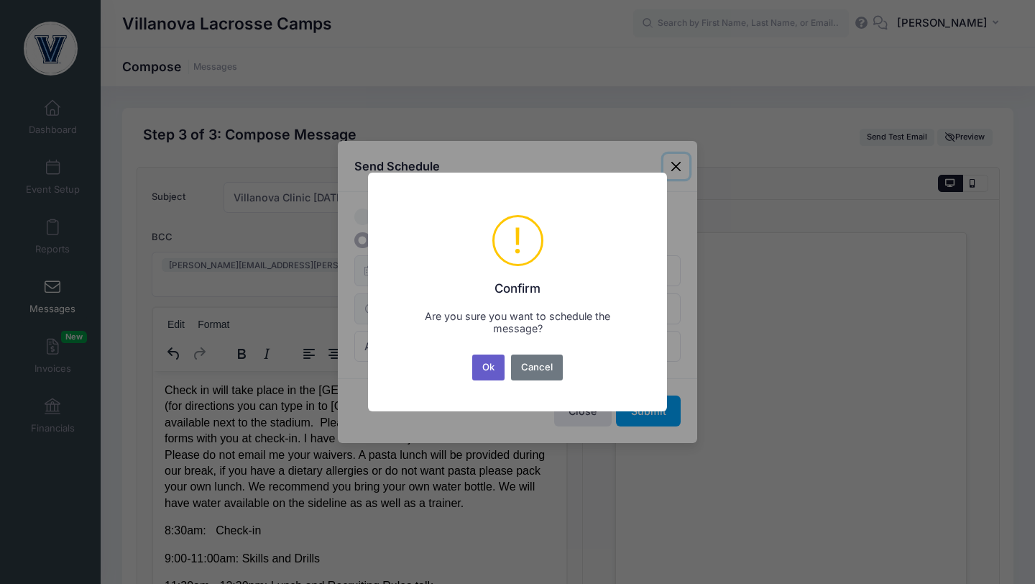
click at [496, 370] on button "Ok" at bounding box center [488, 367] width 33 height 26
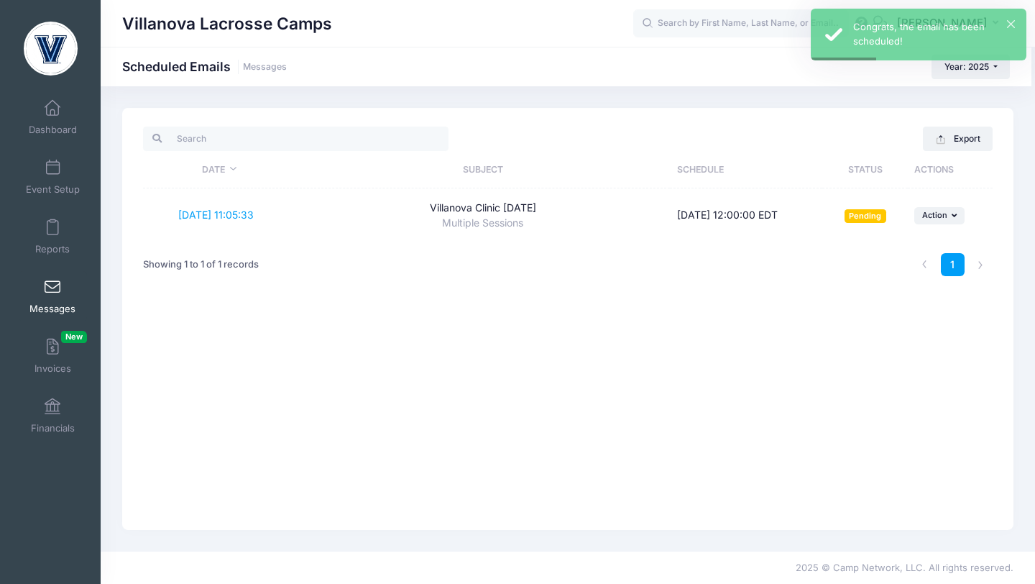
click at [52, 284] on span at bounding box center [52, 288] width 0 height 16
